Goal: Task Accomplishment & Management: Manage account settings

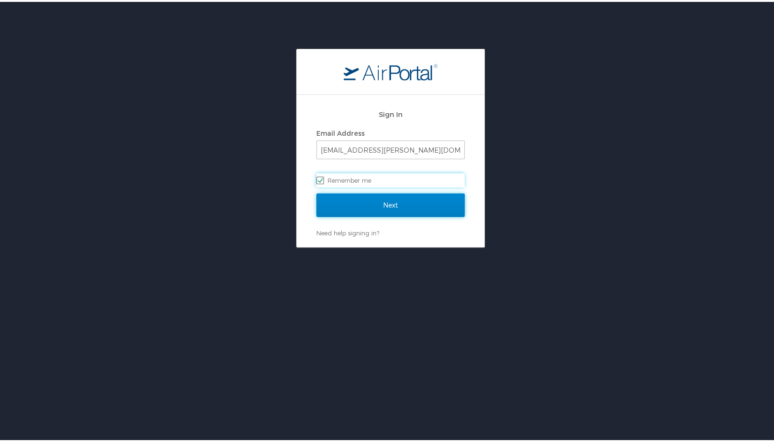
click at [363, 205] on input "Next" at bounding box center [390, 203] width 148 height 23
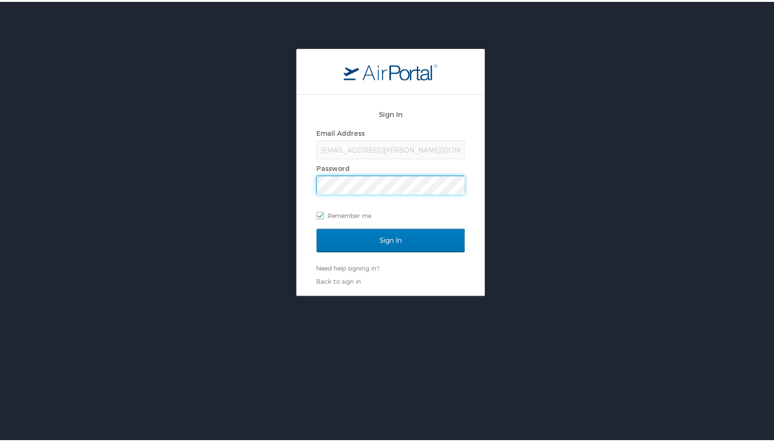
click at [363, 205] on div "Email Address [EMAIL_ADDRESS][PERSON_NAME][DOMAIN_NAME] Password Remember me" at bounding box center [390, 172] width 148 height 96
click at [316, 227] on input "Sign In" at bounding box center [390, 238] width 148 height 23
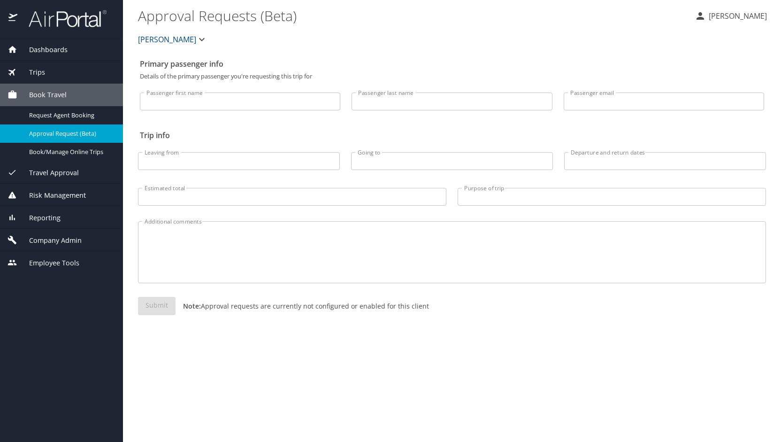
click at [65, 236] on span "Company Admin" at bounding box center [49, 240] width 64 height 10
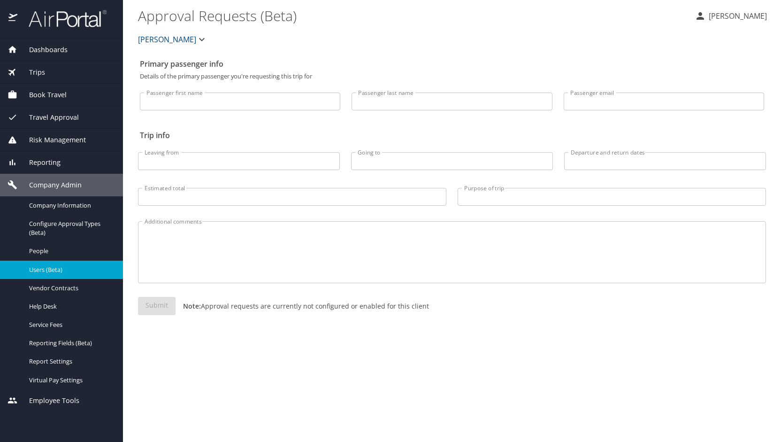
click at [66, 268] on span "Users (Beta)" at bounding box center [70, 269] width 83 height 9
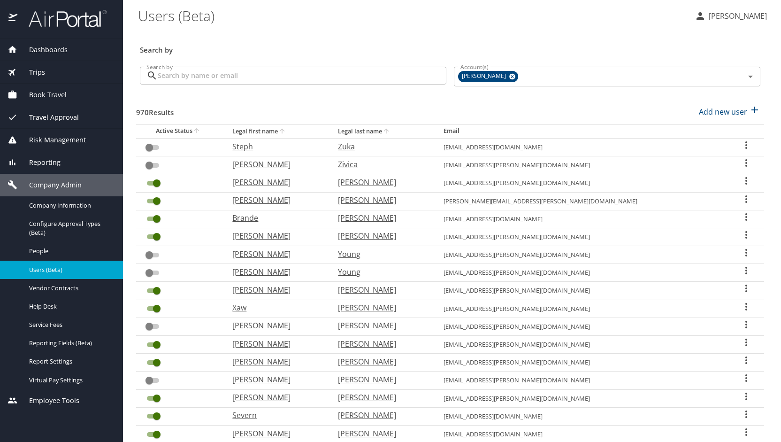
click at [253, 74] on input "Search by" at bounding box center [302, 76] width 289 height 18
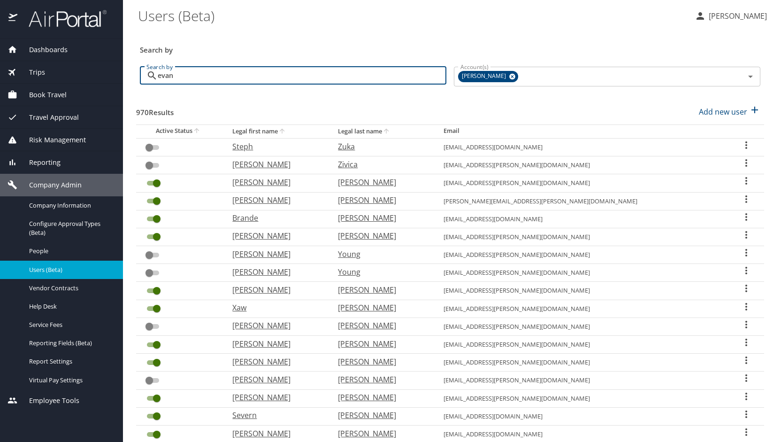
type input "evan"
checkbox input "true"
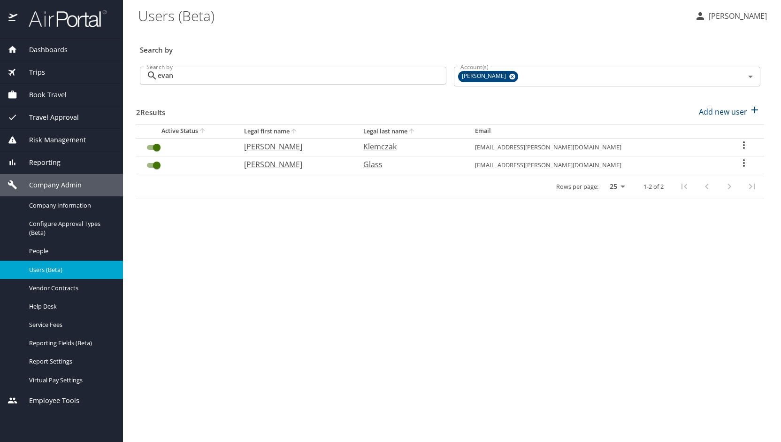
click at [444, 150] on p "Klemczak" at bounding box center [409, 146] width 93 height 11
select select "US"
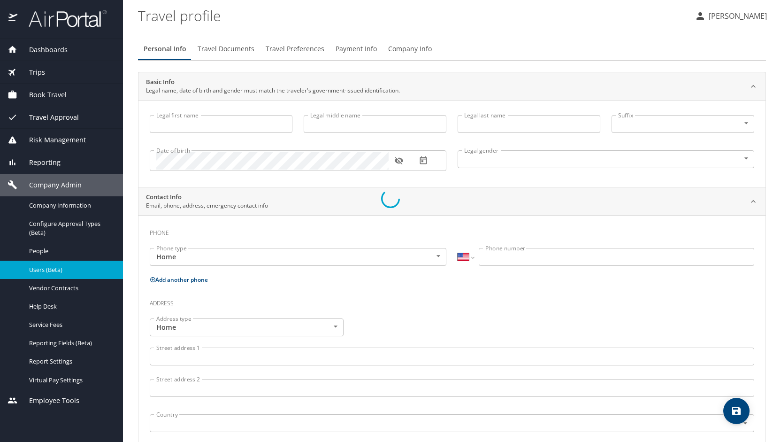
type input "Evan"
type input "Klemczak"
type input "Female"
select select "US"
select select "EG"
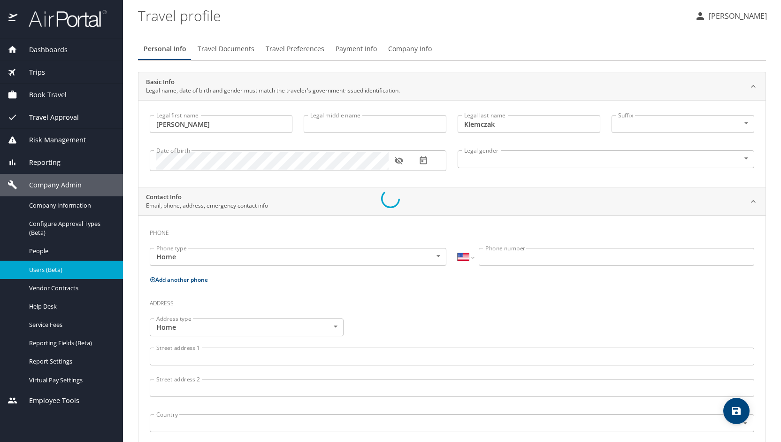
select select "US"
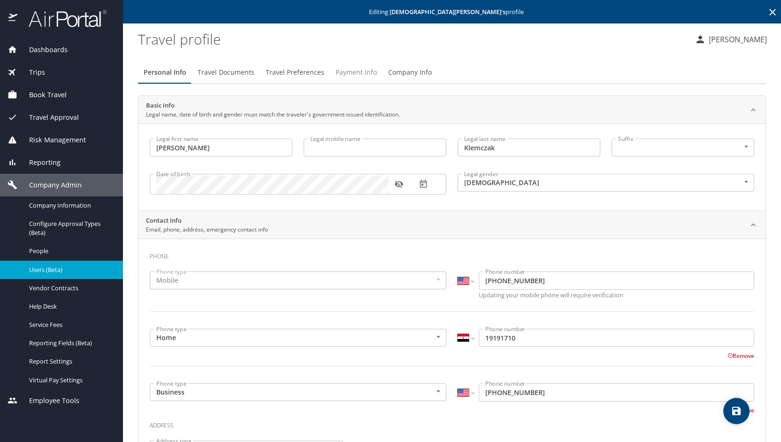
click at [362, 71] on span "Payment Info" at bounding box center [356, 73] width 41 height 12
